Goal: Information Seeking & Learning: Learn about a topic

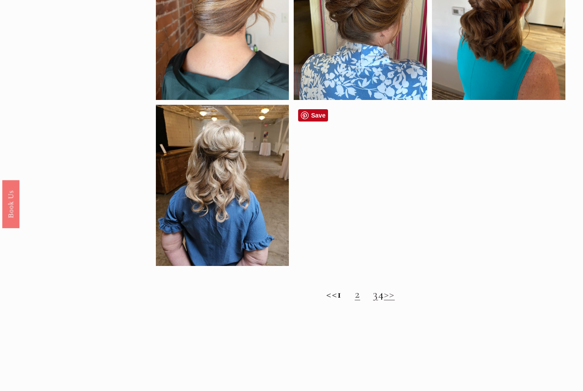
scroll to position [537, 0]
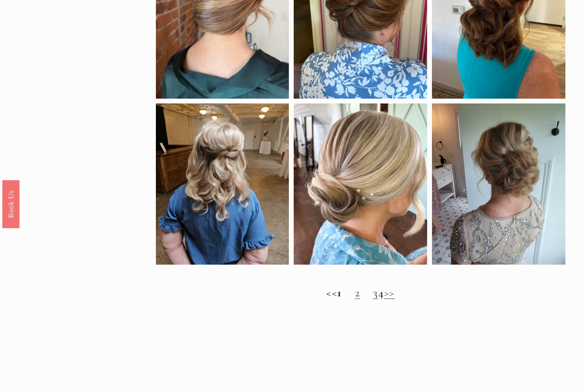
click at [355, 292] on link "2" at bounding box center [357, 293] width 5 height 14
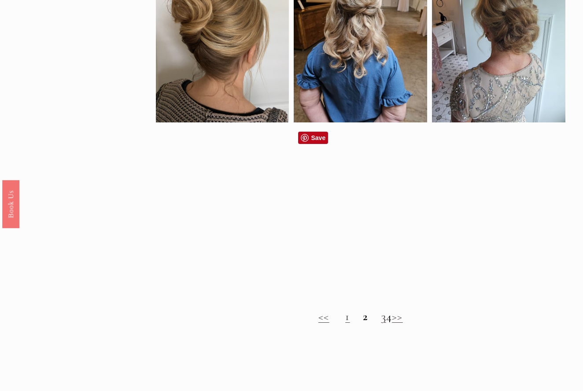
scroll to position [509, 0]
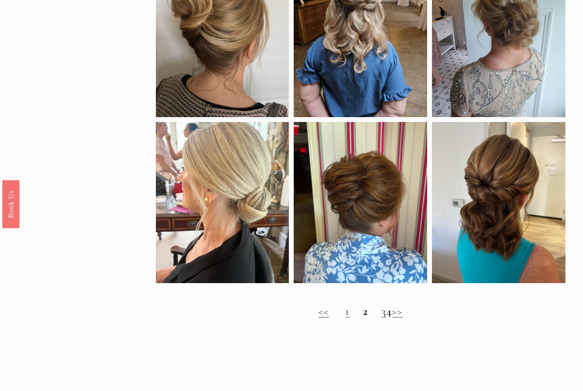
click at [381, 313] on link "3" at bounding box center [383, 311] width 5 height 14
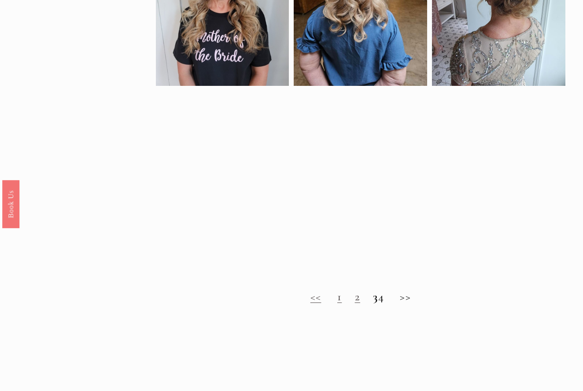
scroll to position [510, 0]
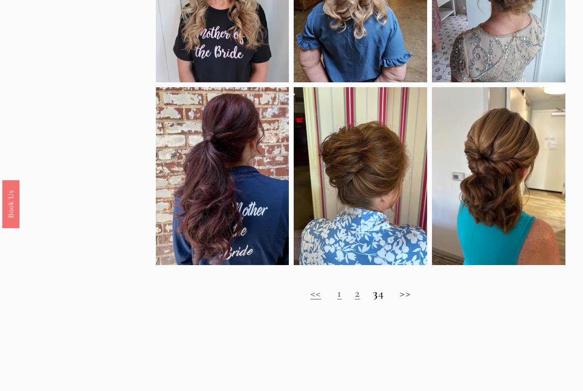
click at [388, 294] on h2 "<< 1 2 3 4 >>" at bounding box center [361, 294] width 410 height 14
click at [386, 295] on h2 "<< 1 2 3 4 >>" at bounding box center [361, 294] width 410 height 14
click at [388, 294] on h2 "<< 1 2 3 4 >>" at bounding box center [361, 294] width 410 height 14
click at [414, 293] on h2 "<< 1 2 3 4 >>" at bounding box center [361, 294] width 410 height 14
click at [388, 296] on h2 "<< 1 2 3 4 >>" at bounding box center [361, 294] width 410 height 14
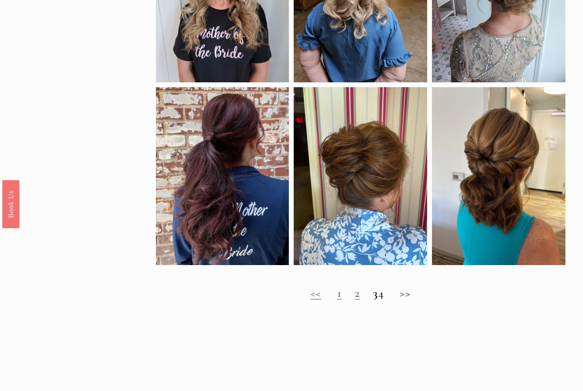
click at [337, 294] on link "1" at bounding box center [339, 293] width 4 height 14
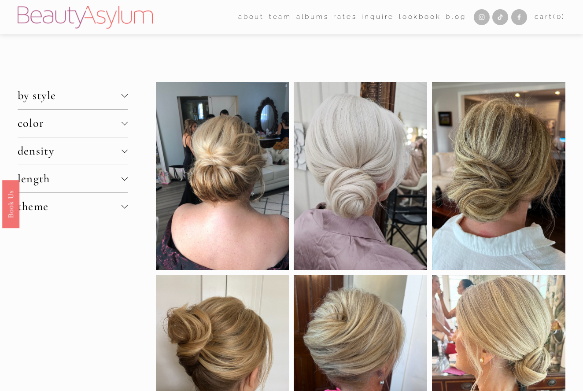
click at [92, 175] on span "length" at bounding box center [70, 179] width 104 height 14
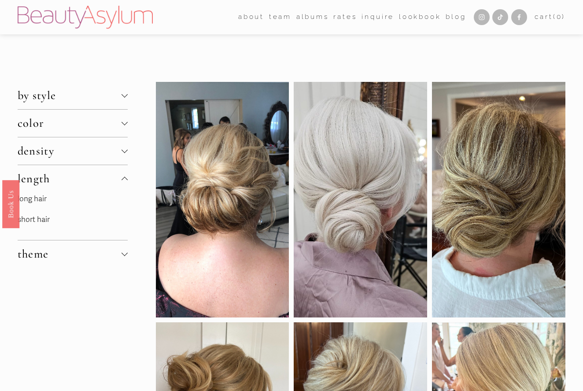
click at [36, 220] on link "short hair" at bounding box center [34, 219] width 32 height 9
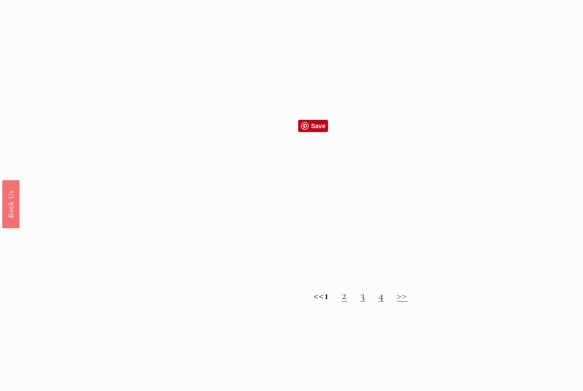
scroll to position [718, 0]
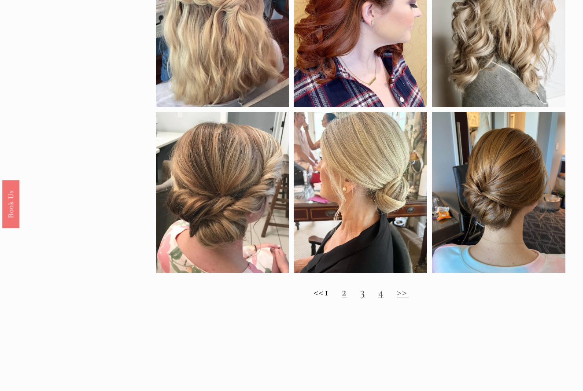
click at [347, 292] on link "2" at bounding box center [344, 292] width 5 height 14
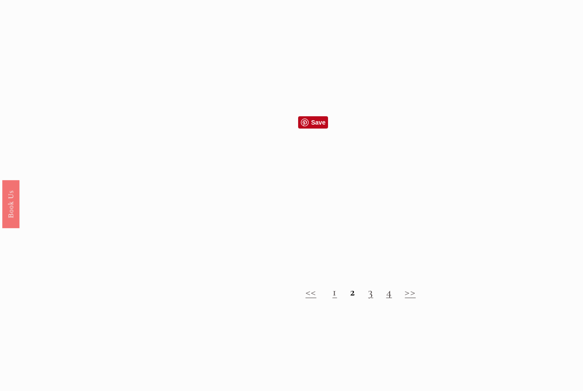
scroll to position [663, 0]
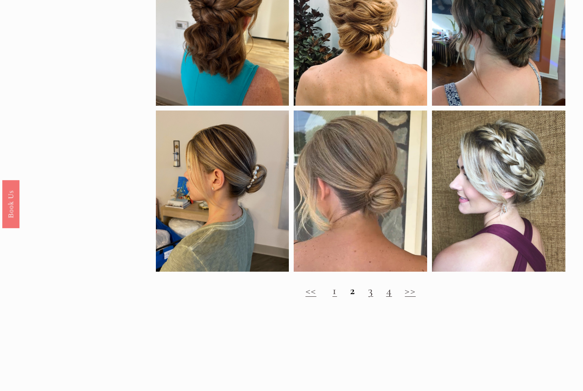
click at [370, 291] on link "3" at bounding box center [370, 291] width 5 height 14
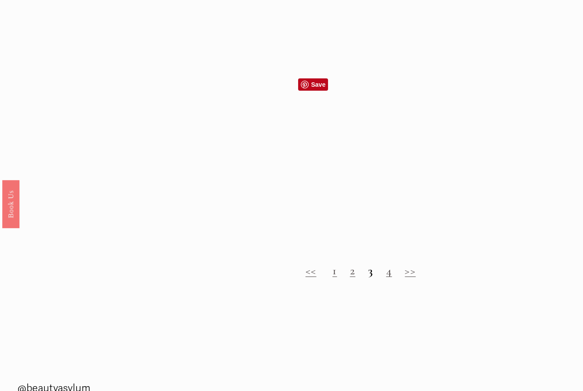
scroll to position [691, 0]
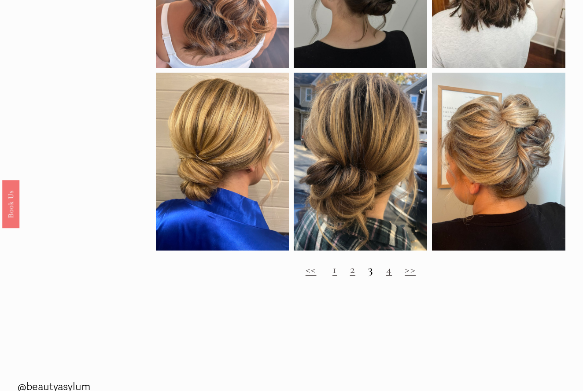
click at [388, 270] on link "4" at bounding box center [389, 269] width 6 height 14
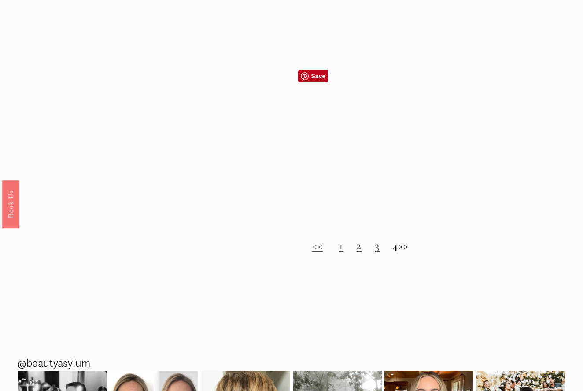
scroll to position [692, 0]
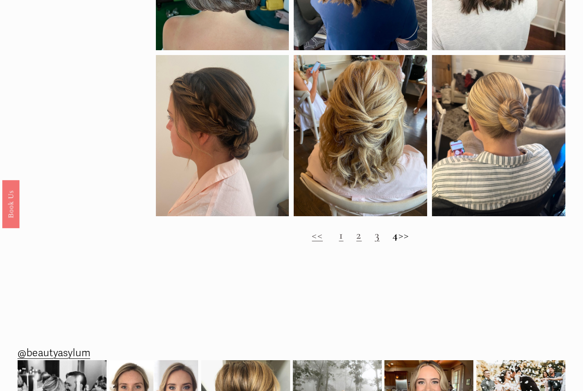
click at [409, 236] on h2 "<< 1 2 3 4 >>" at bounding box center [361, 236] width 410 height 14
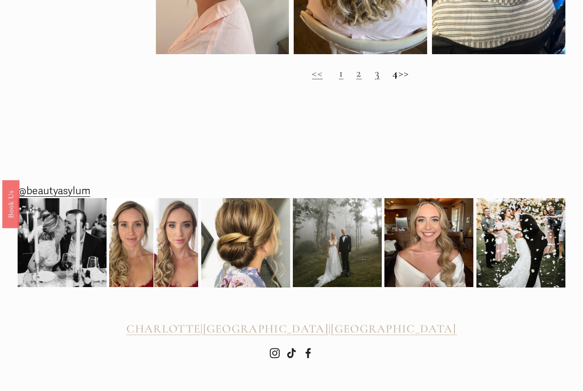
scroll to position [854, 0]
